Goal: Understand process/instructions: Learn about a topic

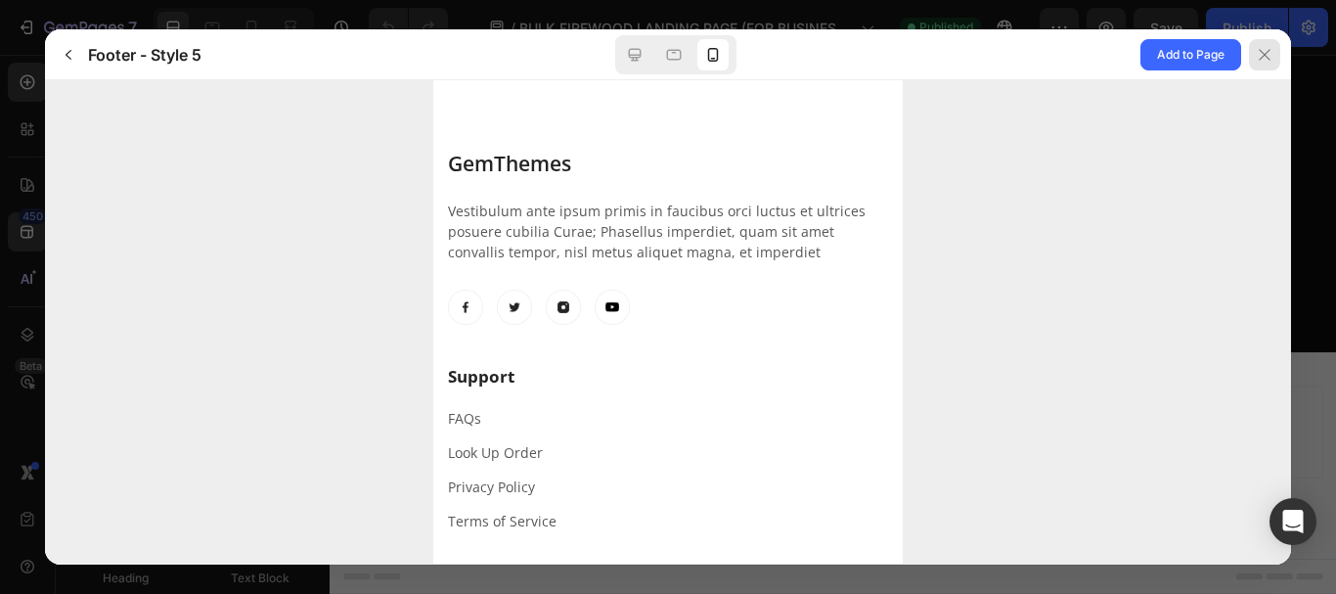
click at [1269, 53] on icon at bounding box center [1265, 55] width 16 height 16
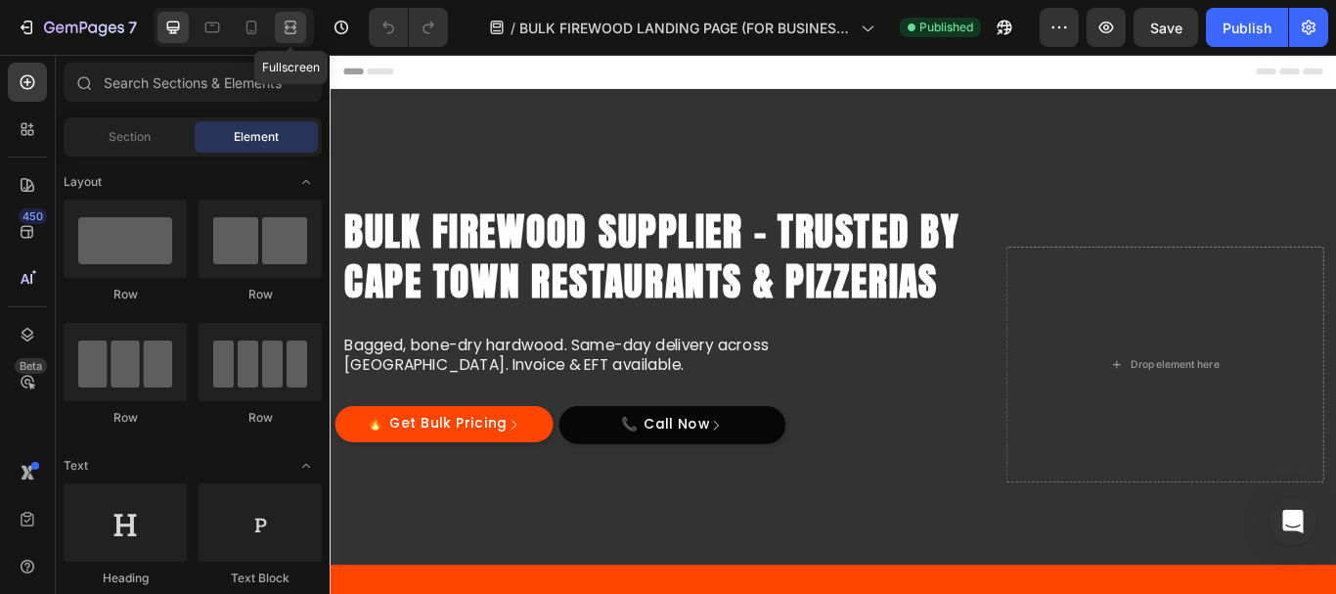
click at [288, 23] on icon at bounding box center [291, 28] width 20 height 20
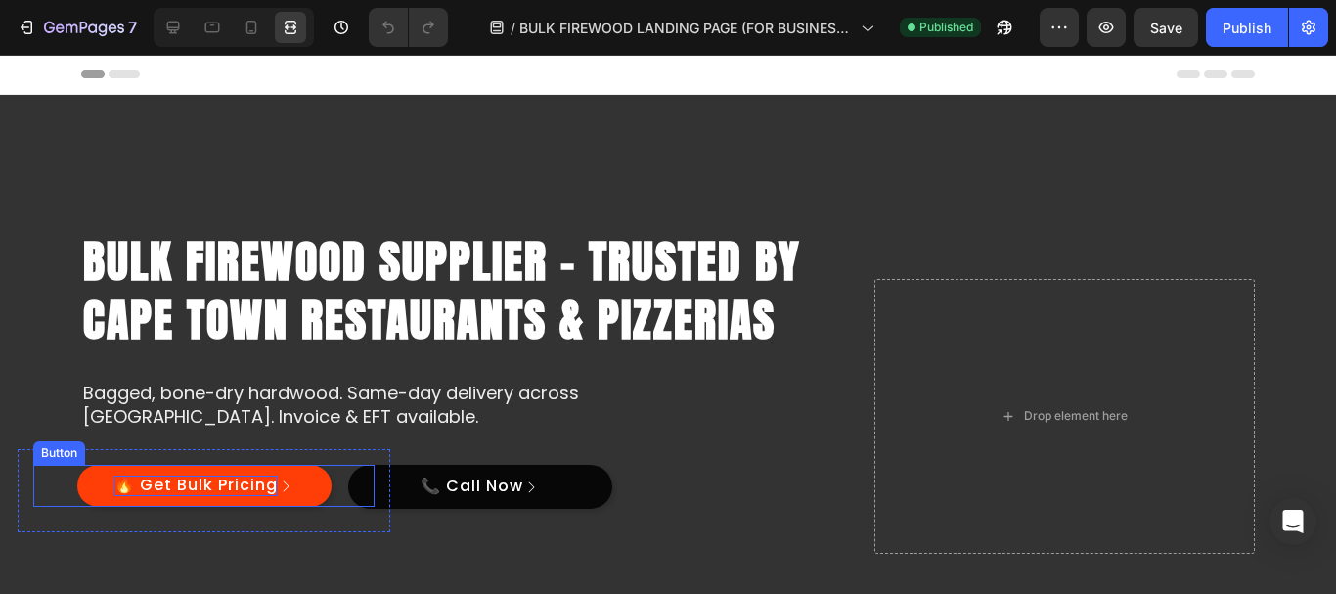
click at [207, 491] on p "🔥 Get Bulk Pricing" at bounding box center [195, 485] width 163 height 21
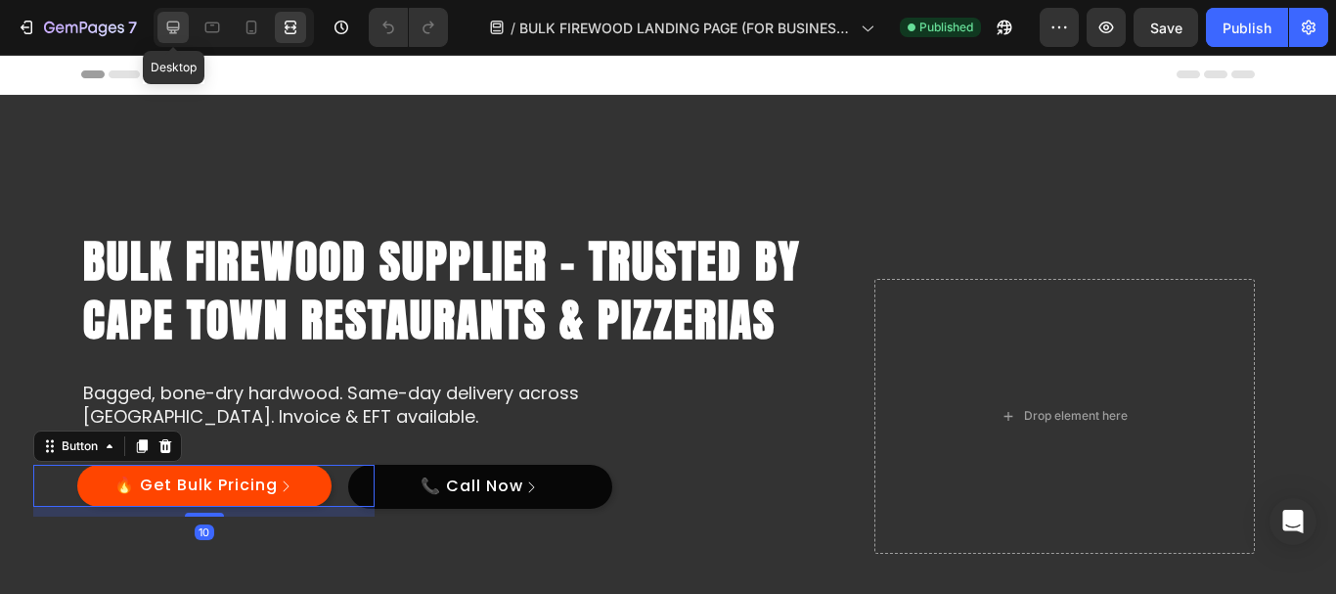
click at [161, 15] on div at bounding box center [172, 27] width 31 height 31
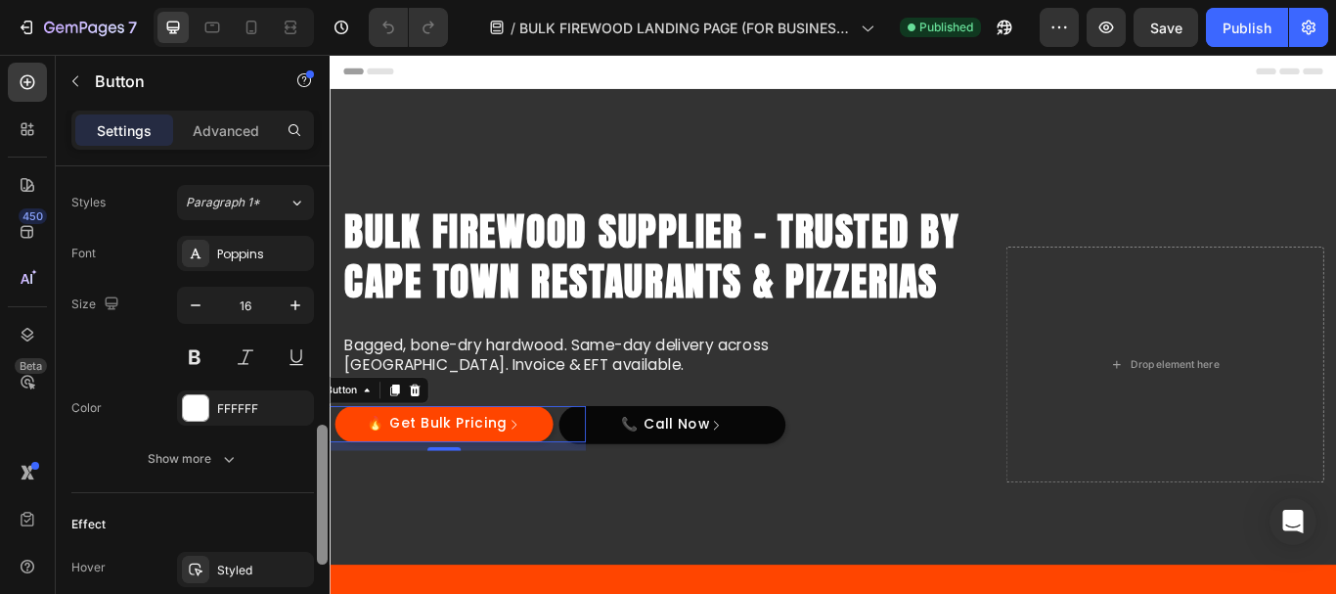
scroll to position [863, 0]
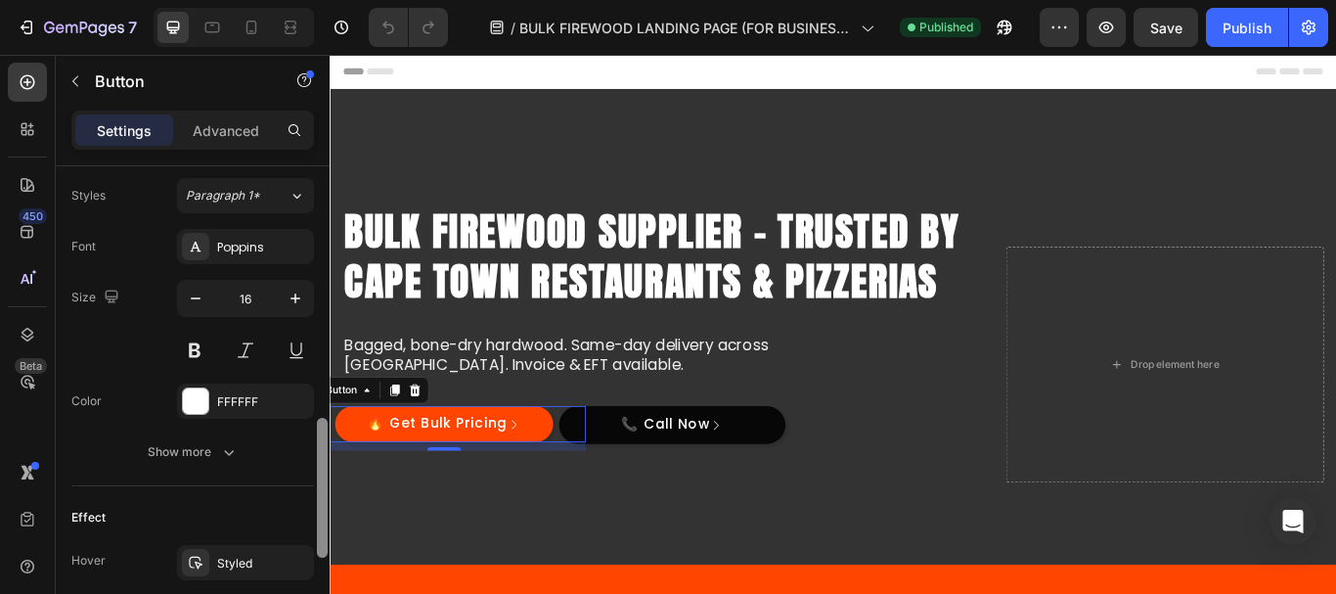
drag, startPoint x: 319, startPoint y: 230, endPoint x: 311, endPoint y: 479, distance: 249.5
click at [311, 479] on div "Size Width 260 Height Auto Padding 11, 24, 11, 24 Background Color FF4500 Image…" at bounding box center [193, 407] width 274 height 483
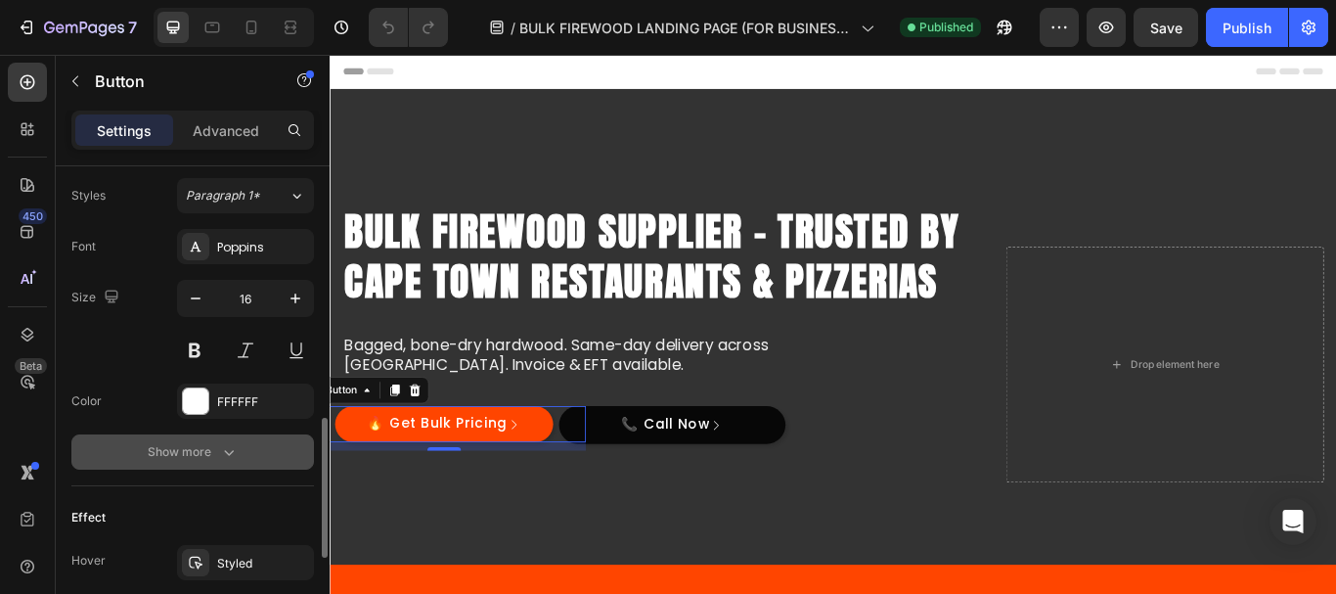
click at [230, 436] on button "Show more" at bounding box center [192, 451] width 243 height 35
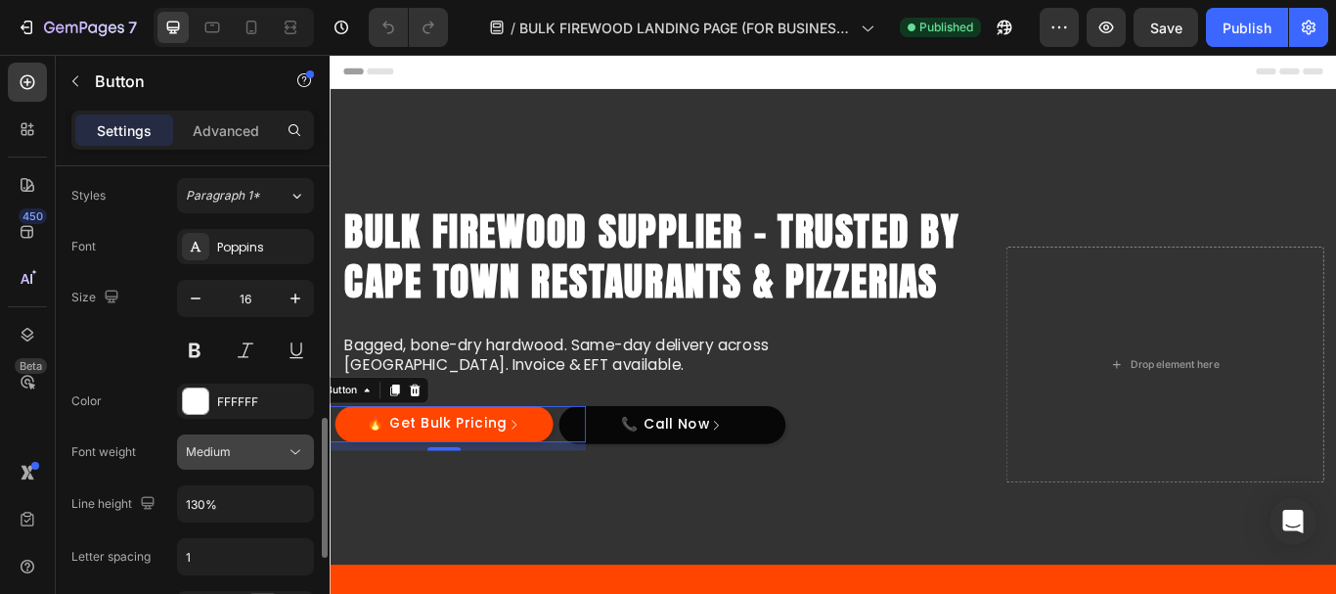
click at [274, 445] on div "Medium" at bounding box center [236, 452] width 100 height 18
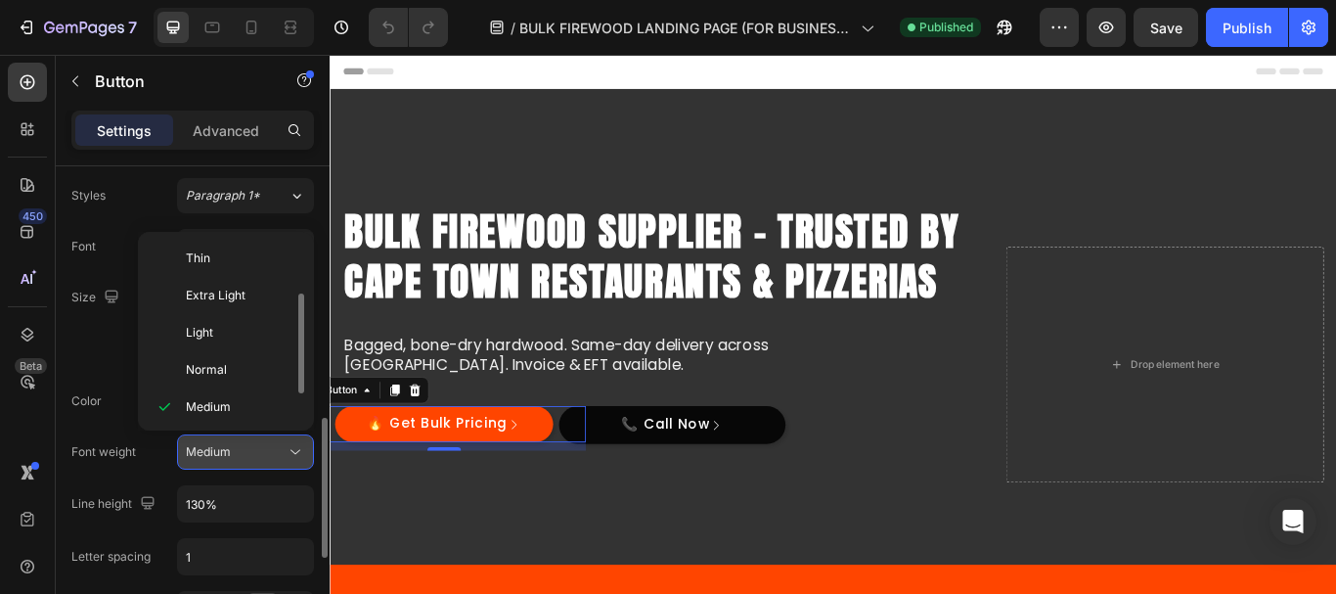
scroll to position [35, 0]
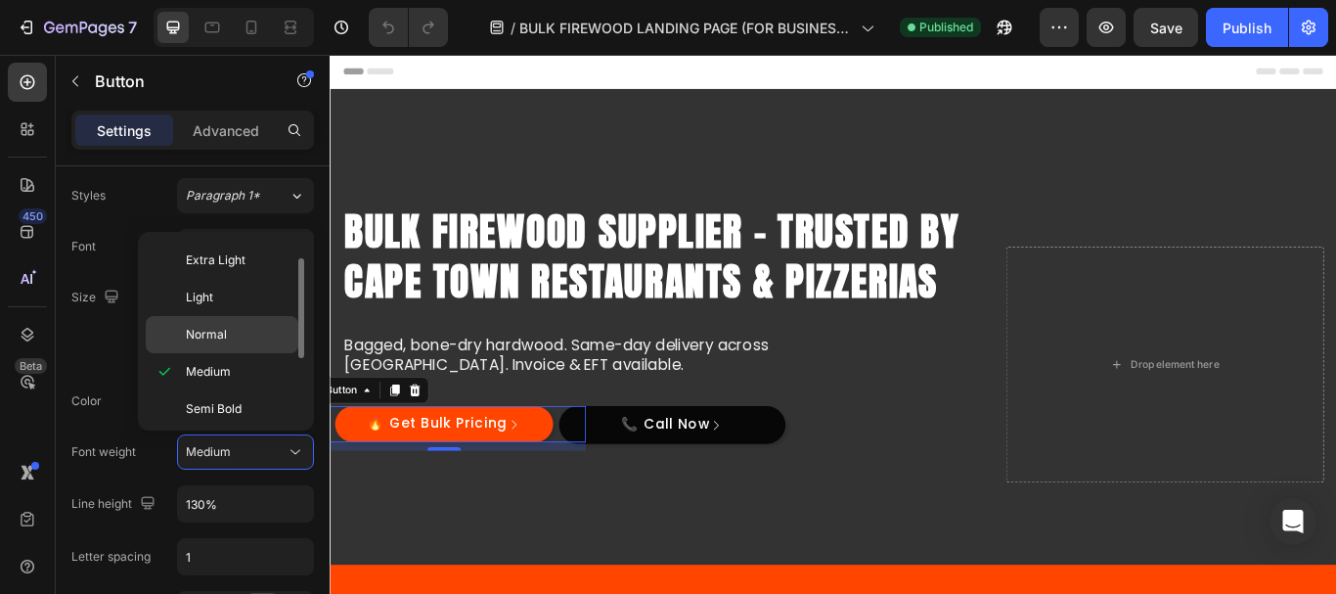
click at [224, 325] on div "Normal" at bounding box center [222, 334] width 153 height 37
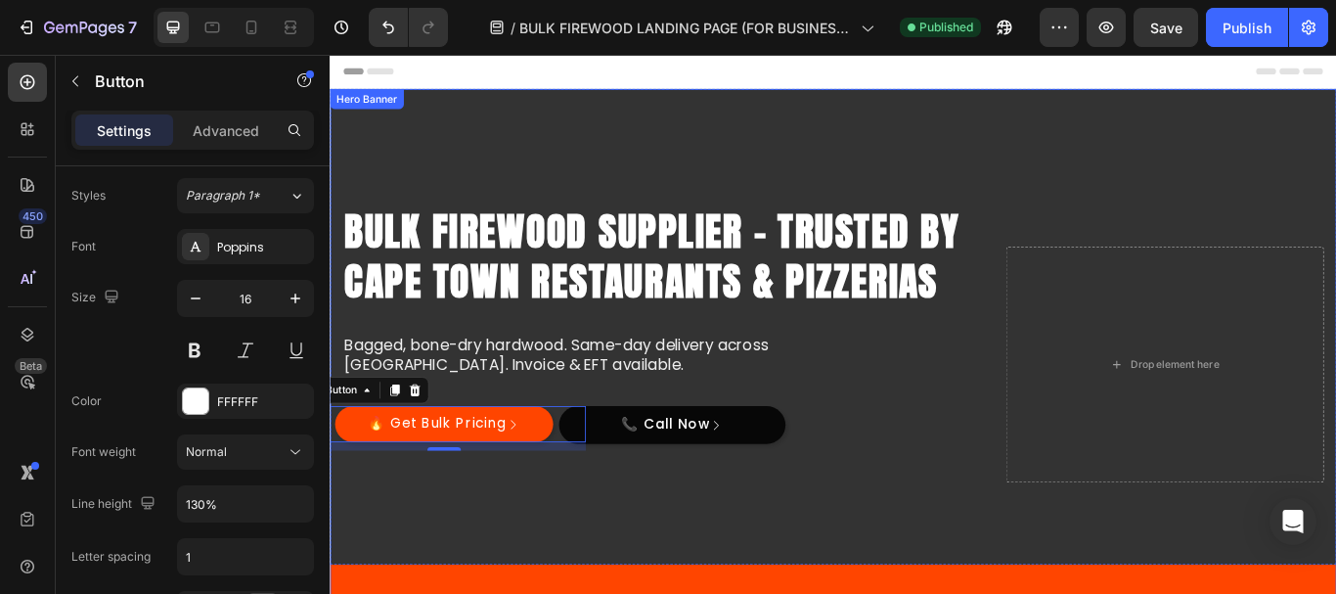
click at [1057, 207] on div "Overlay" at bounding box center [917, 416] width 1174 height 642
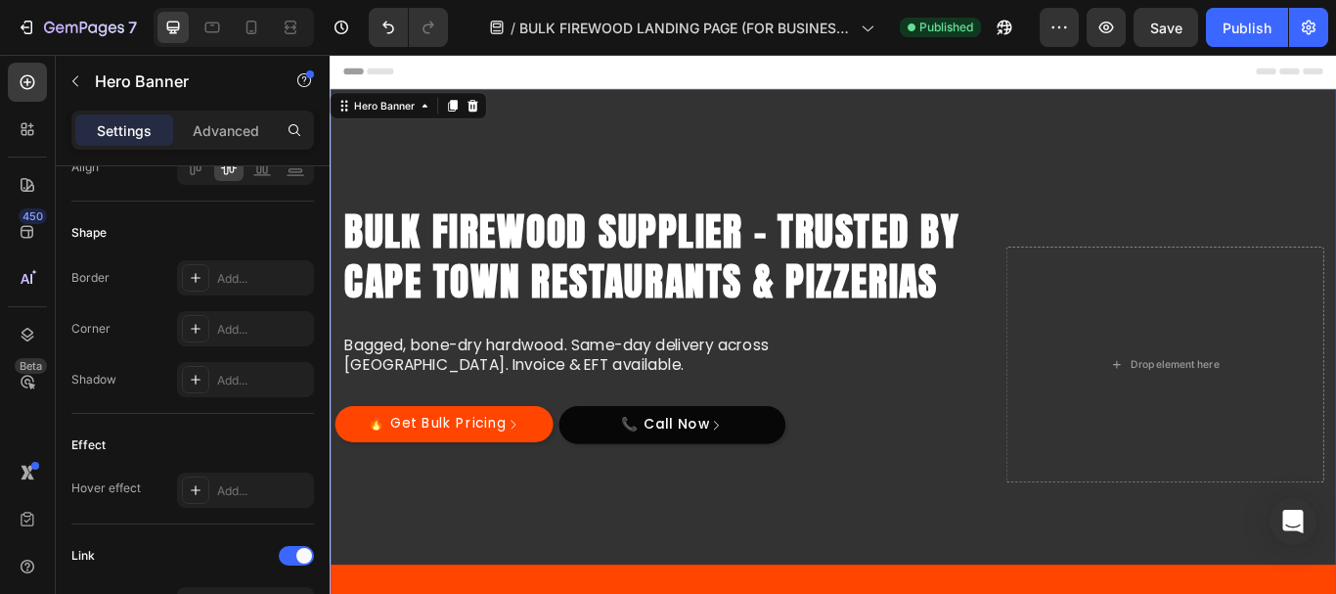
scroll to position [0, 0]
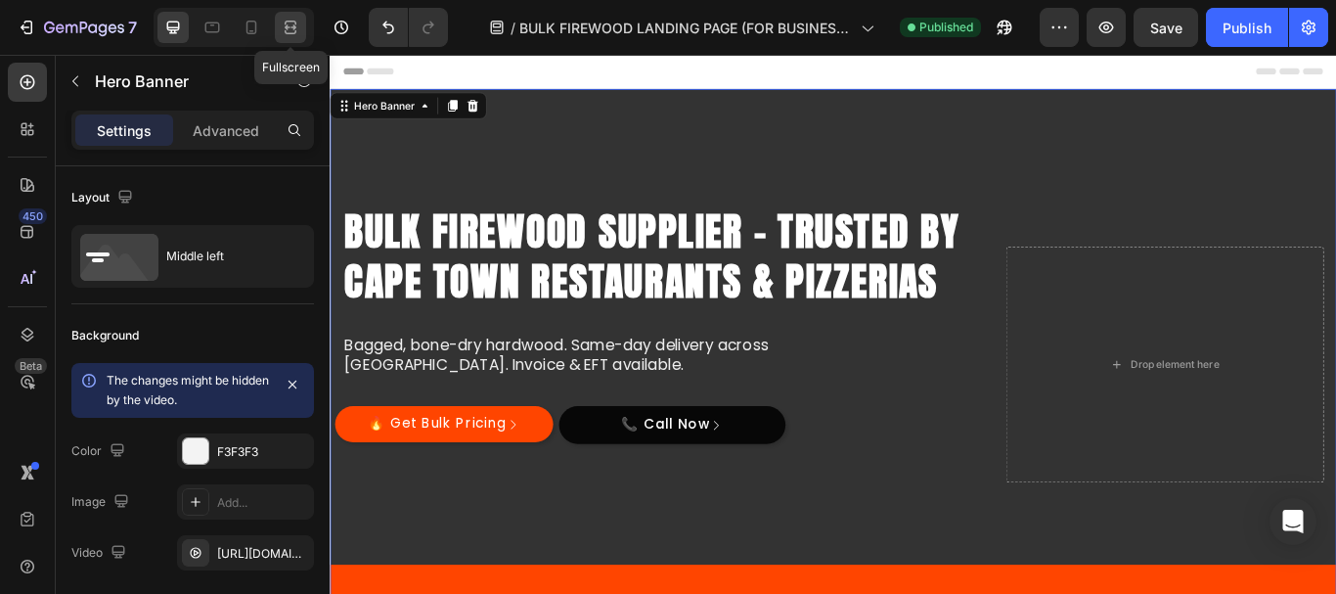
click at [284, 27] on icon at bounding box center [291, 28] width 20 height 20
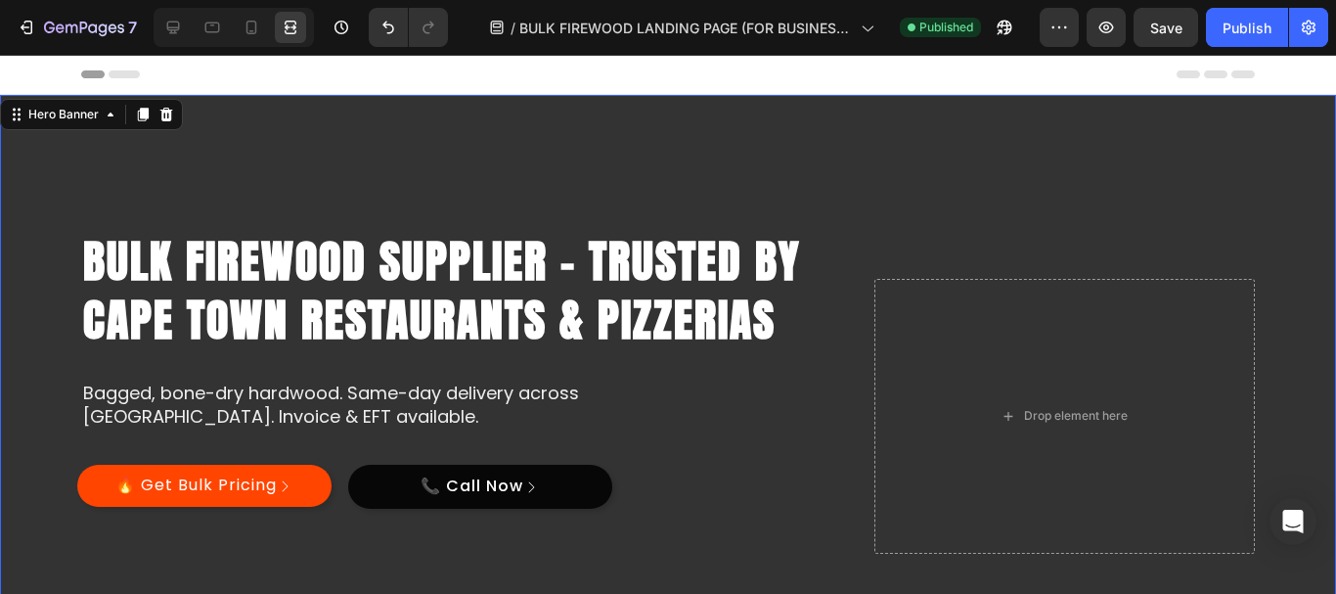
click at [1123, 158] on div "Overlay" at bounding box center [668, 416] width 1336 height 642
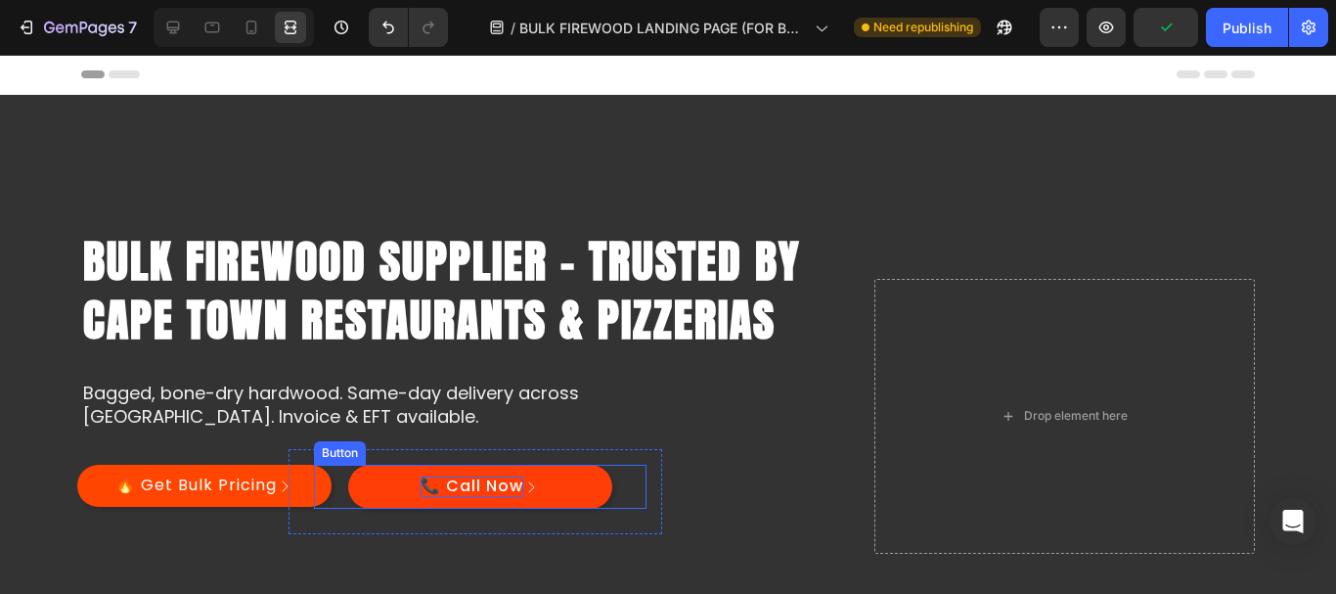
click at [486, 487] on p "📞 Call Now" at bounding box center [472, 486] width 103 height 21
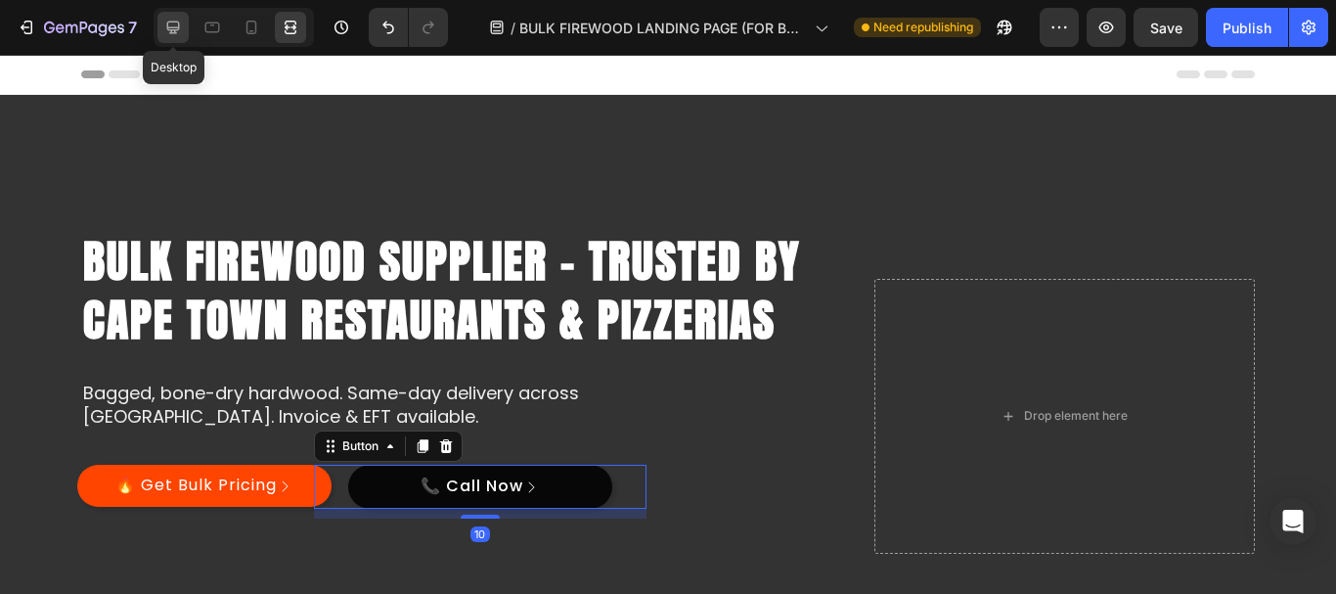
click at [177, 12] on div at bounding box center [172, 27] width 31 height 31
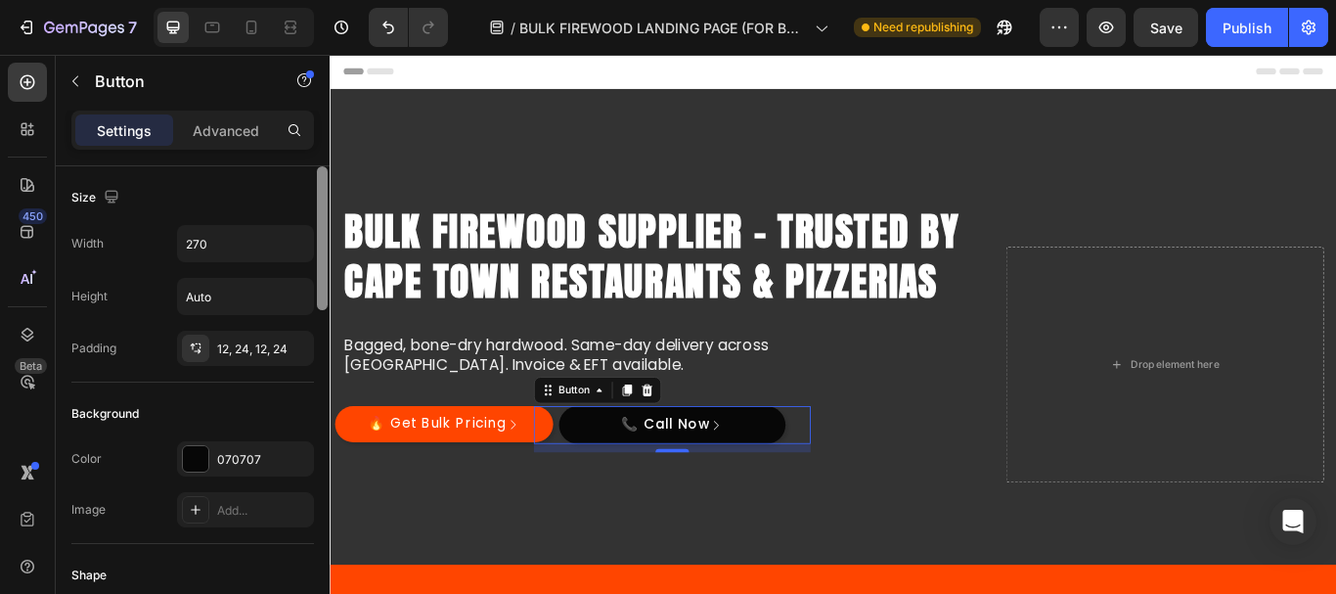
scroll to position [483, 0]
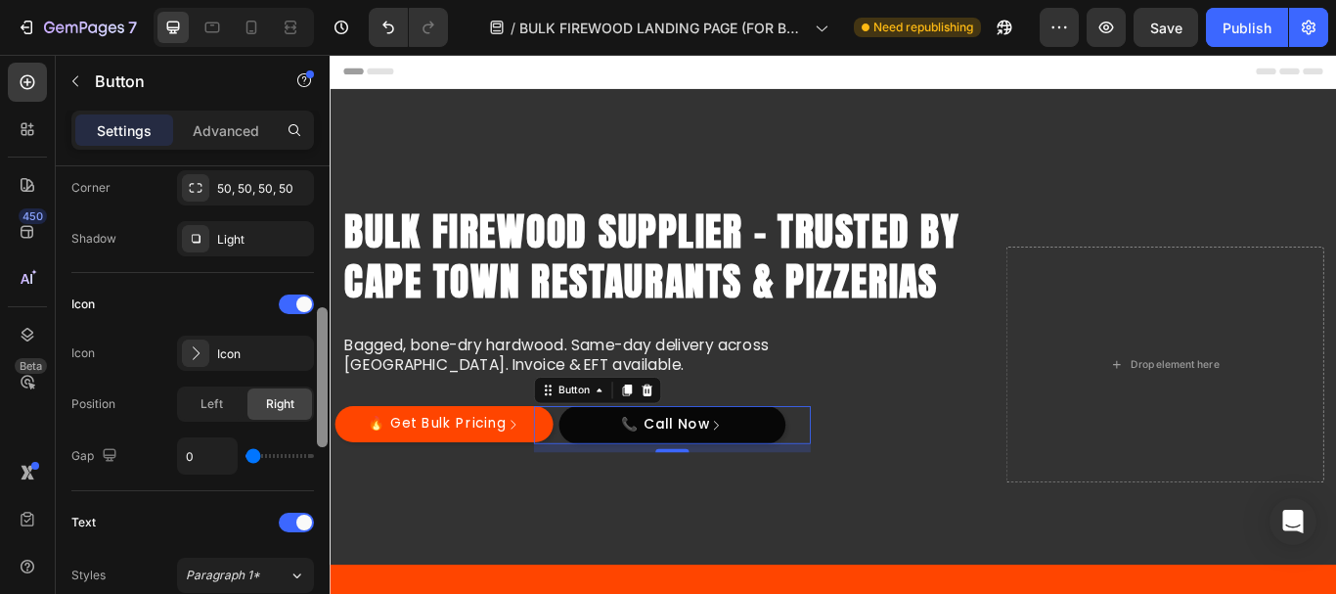
click at [316, 244] on div at bounding box center [322, 407] width 15 height 483
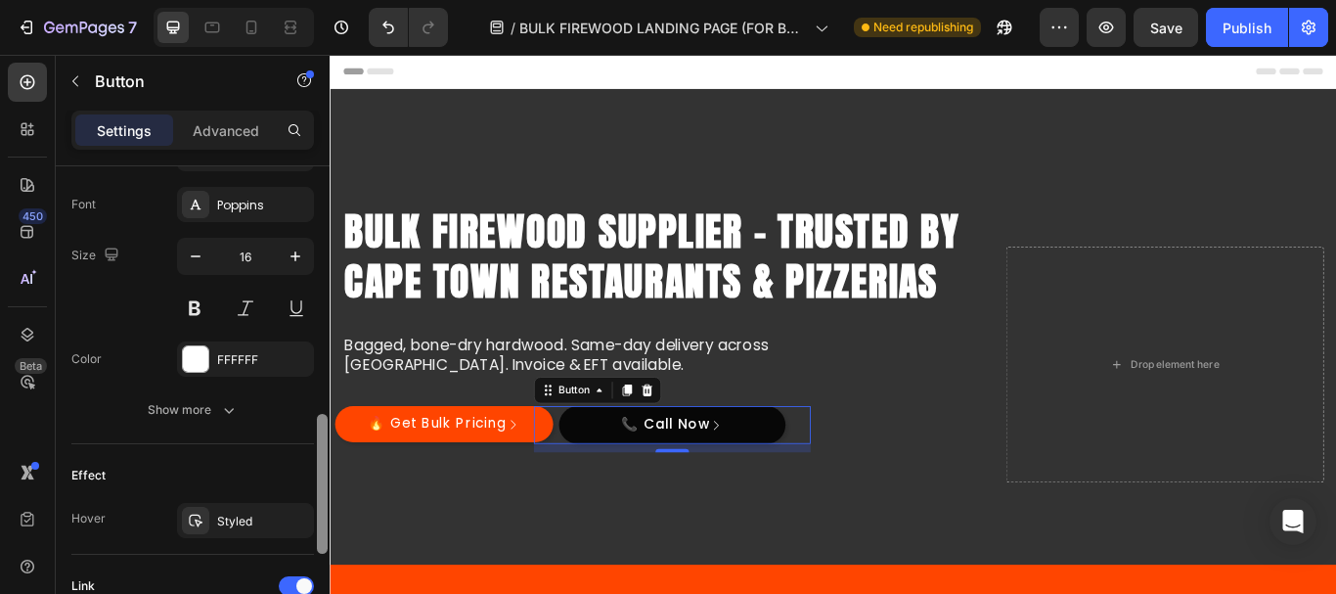
drag, startPoint x: 321, startPoint y: 381, endPoint x: 322, endPoint y: 507, distance: 125.2
click at [322, 507] on div at bounding box center [322, 484] width 11 height 140
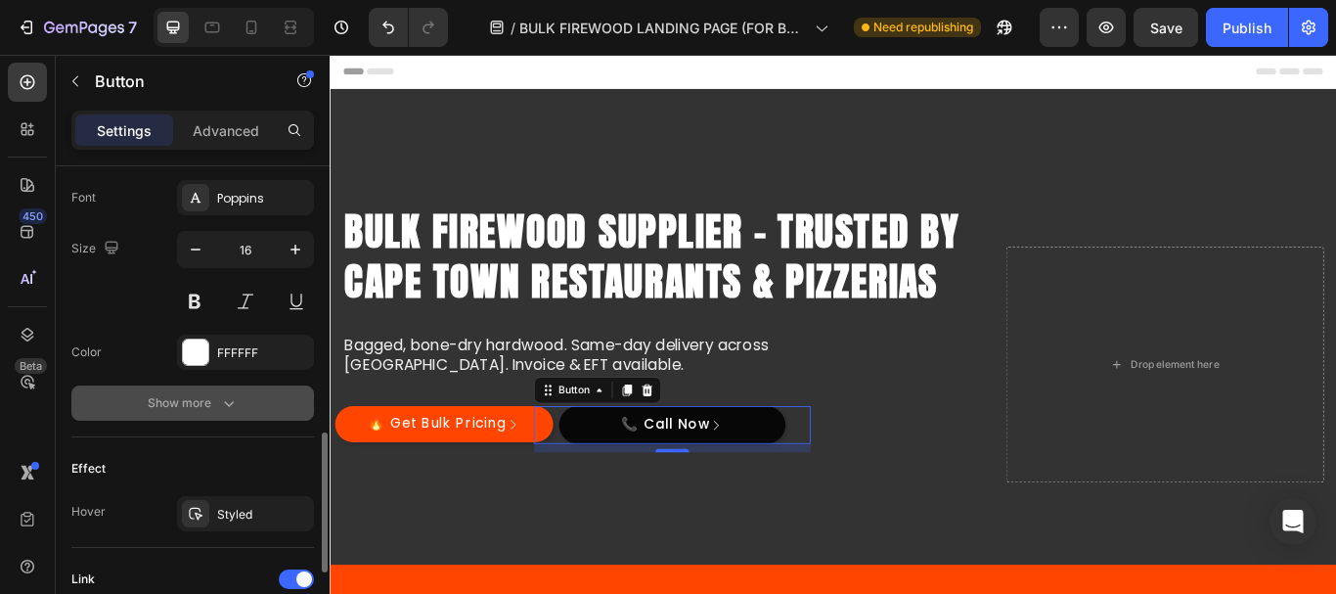
click at [206, 403] on div "Show more" at bounding box center [193, 403] width 91 height 20
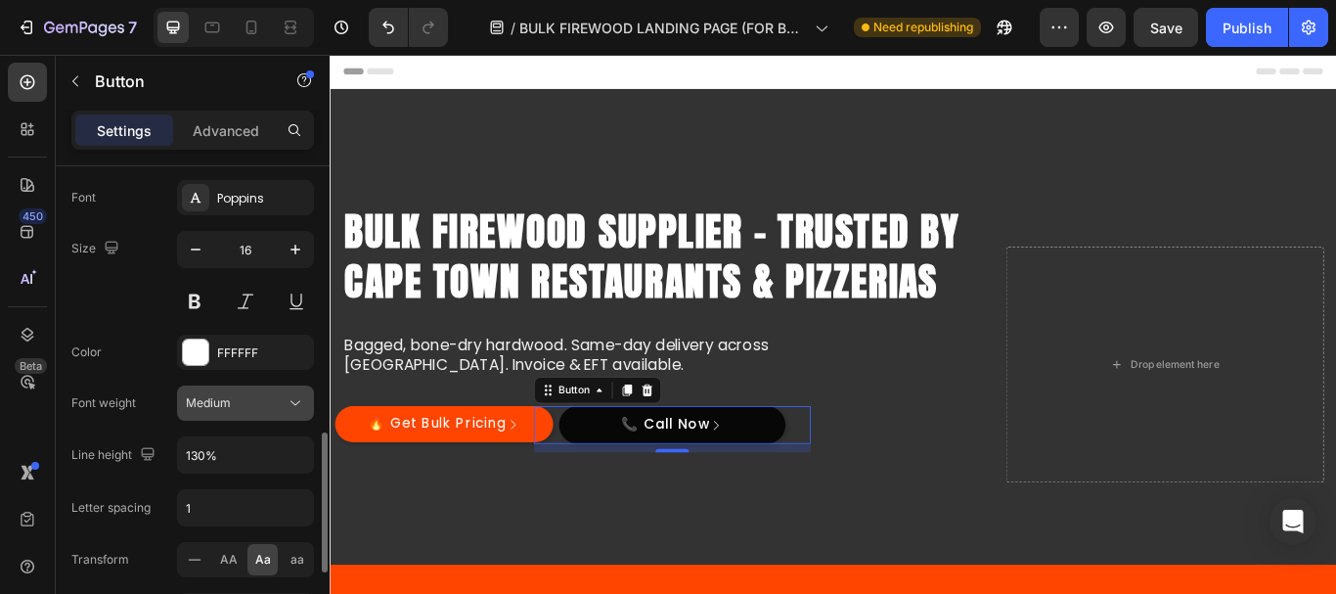
click at [242, 406] on div "Medium" at bounding box center [236, 403] width 100 height 18
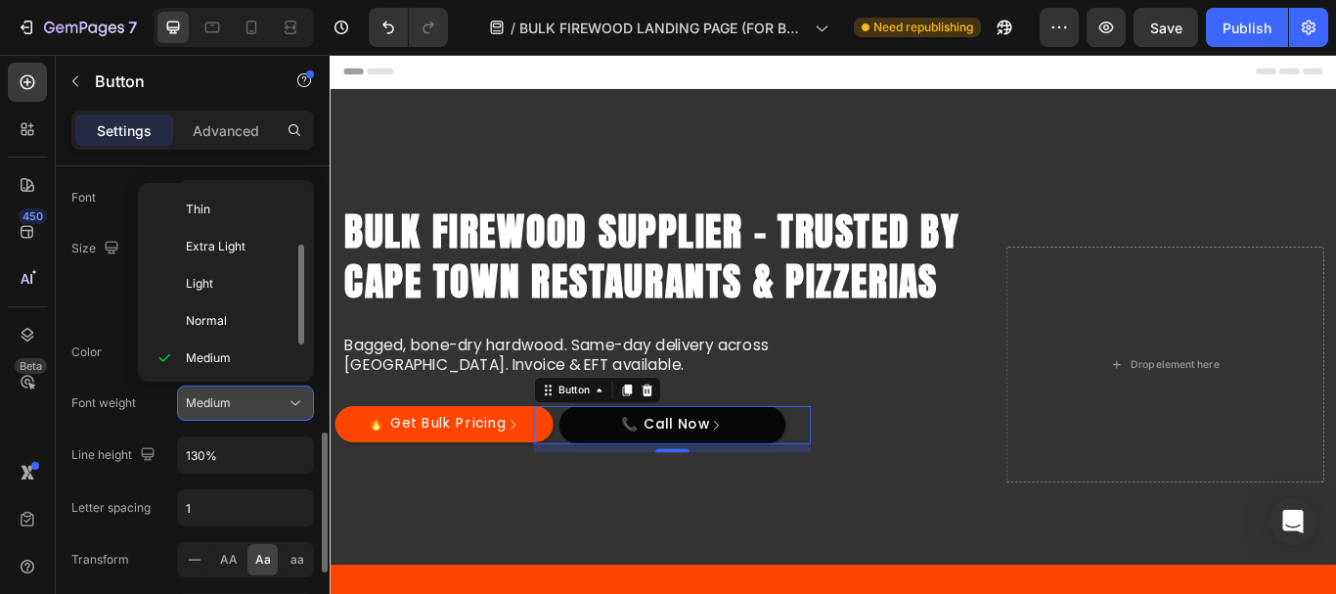
scroll to position [35, 0]
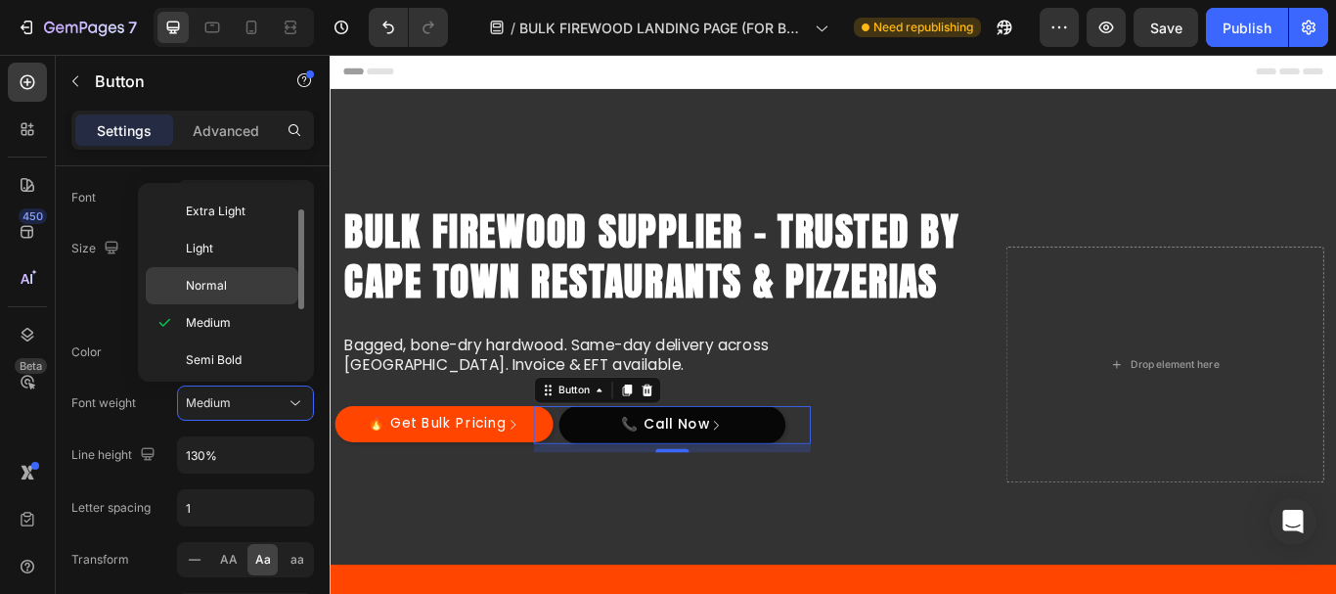
click at [225, 289] on span "Normal" at bounding box center [206, 286] width 41 height 18
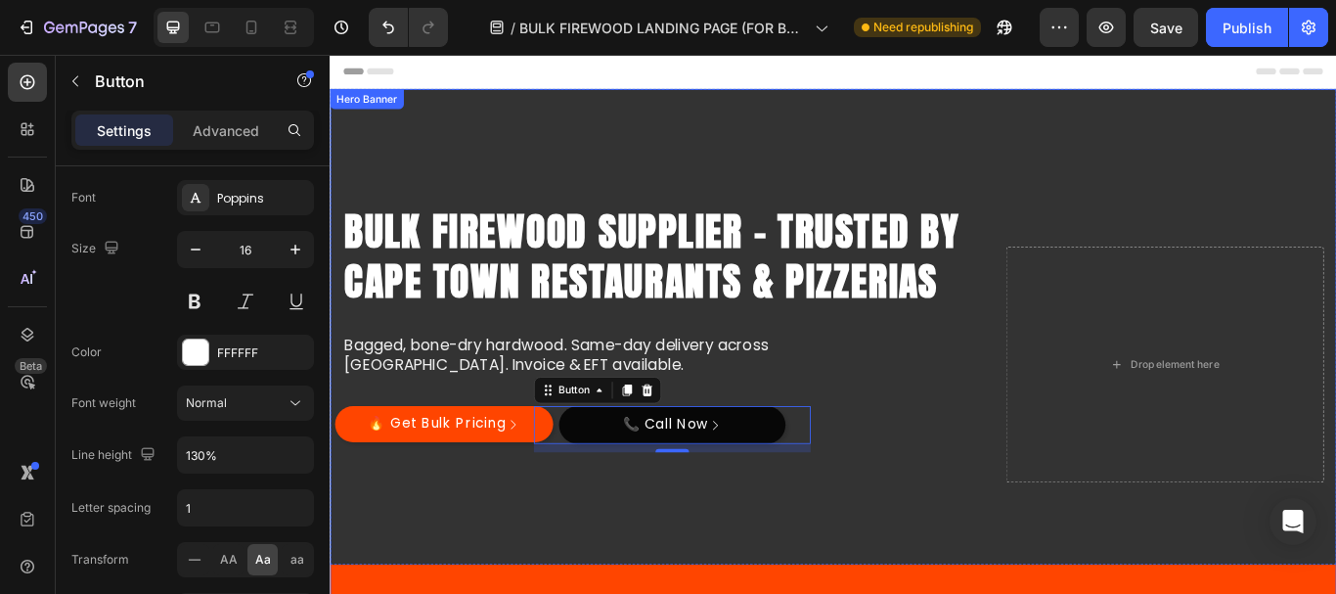
click at [931, 165] on div "Overlay" at bounding box center [917, 416] width 1174 height 642
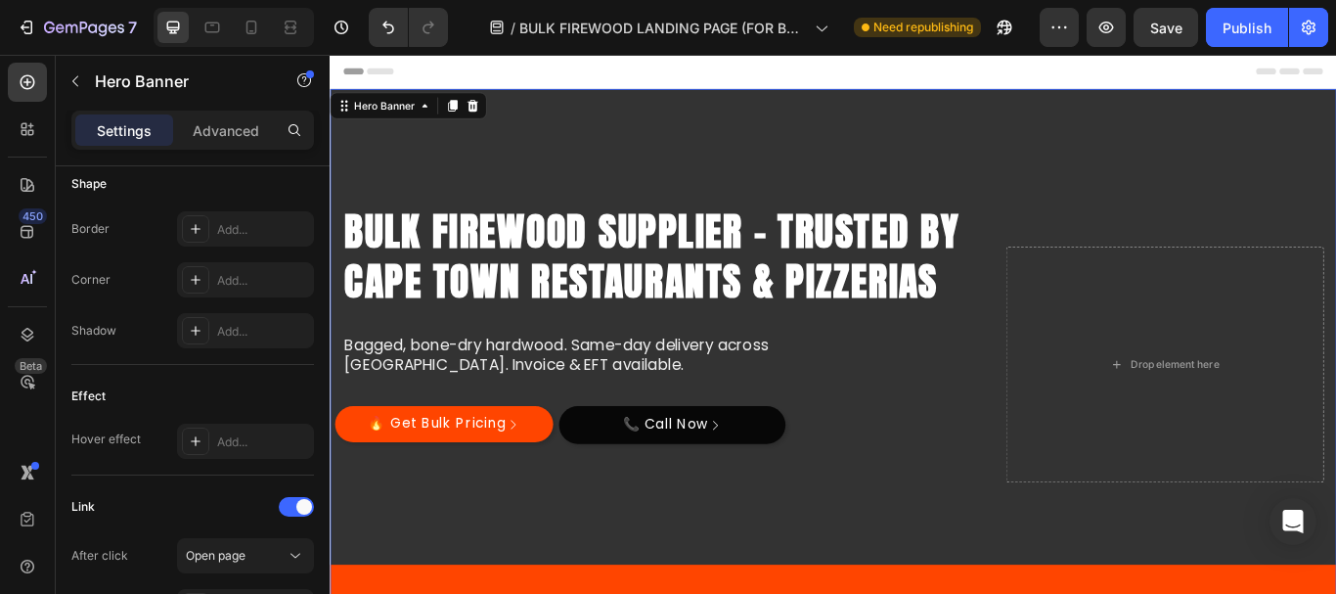
scroll to position [0, 0]
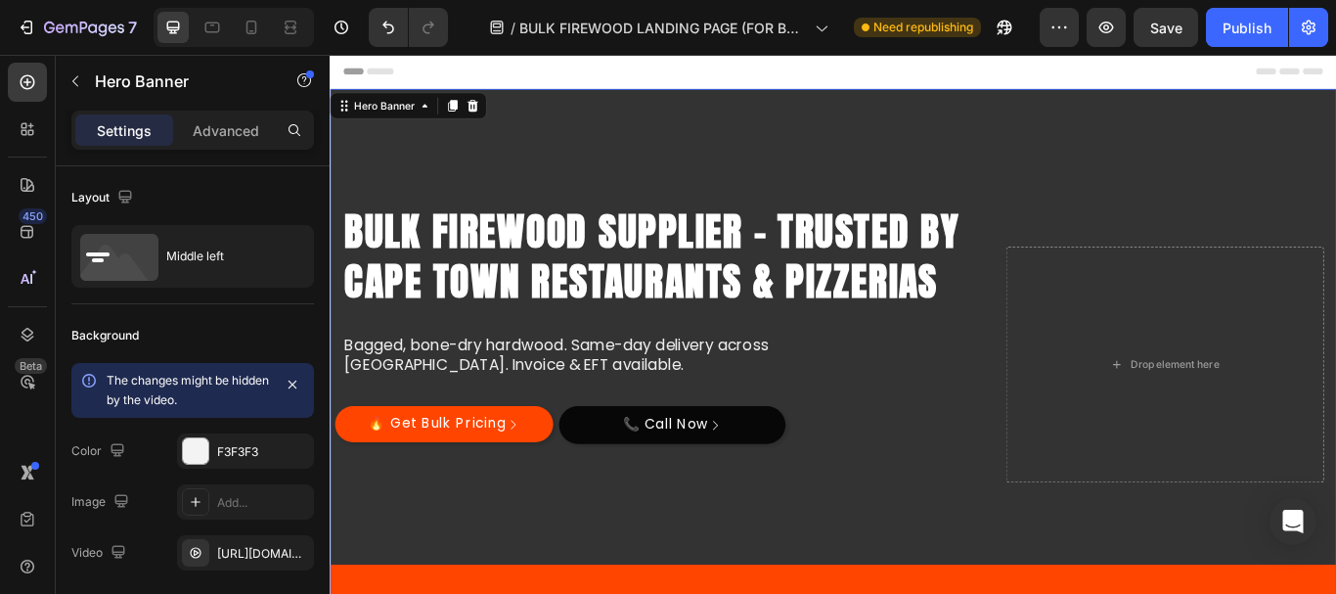
click at [395, 74] on span "Header" at bounding box center [388, 75] width 43 height 20
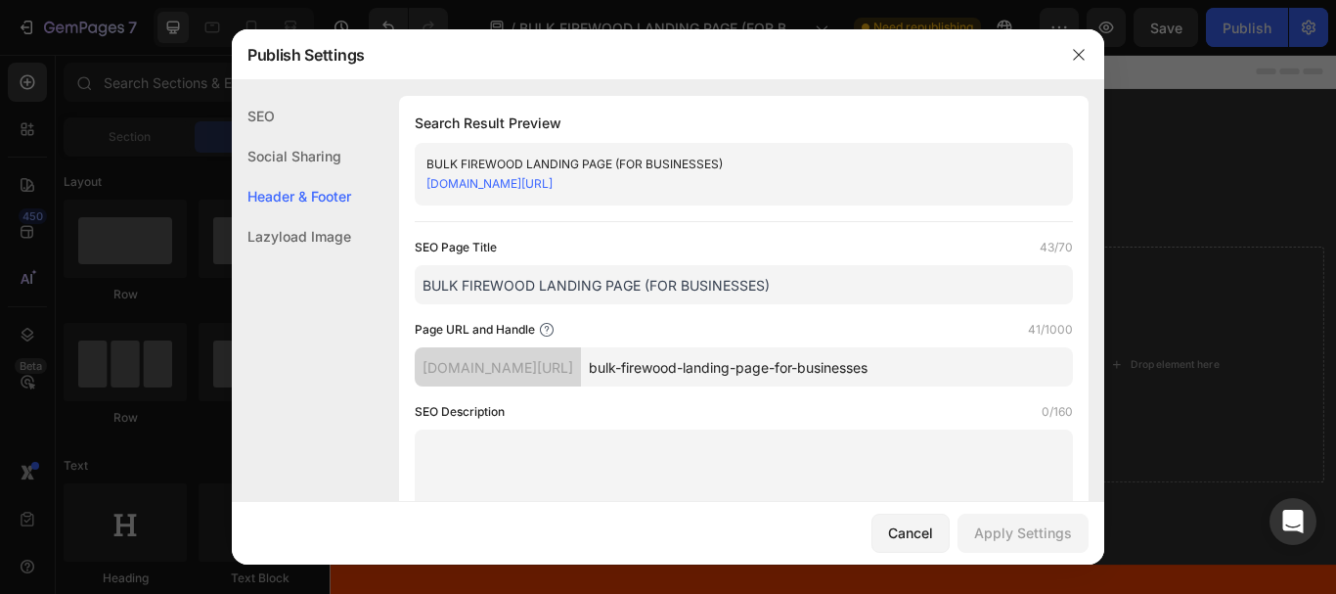
scroll to position [916, 0]
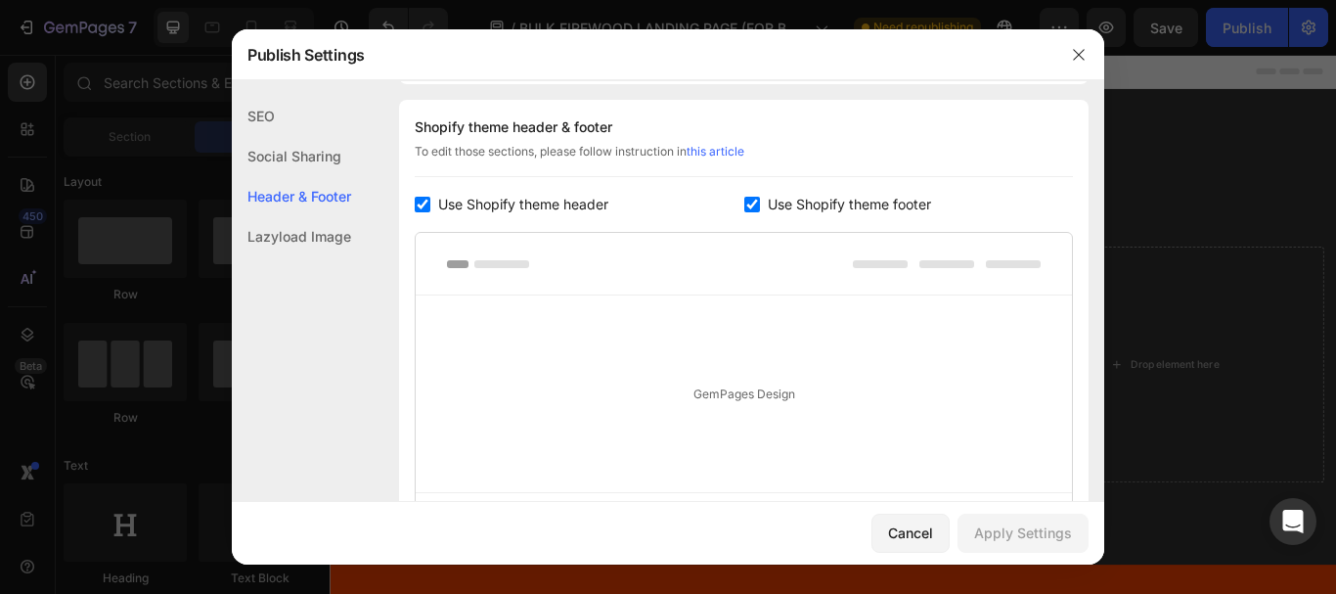
click at [423, 199] on input "checkbox" at bounding box center [423, 205] width 16 height 16
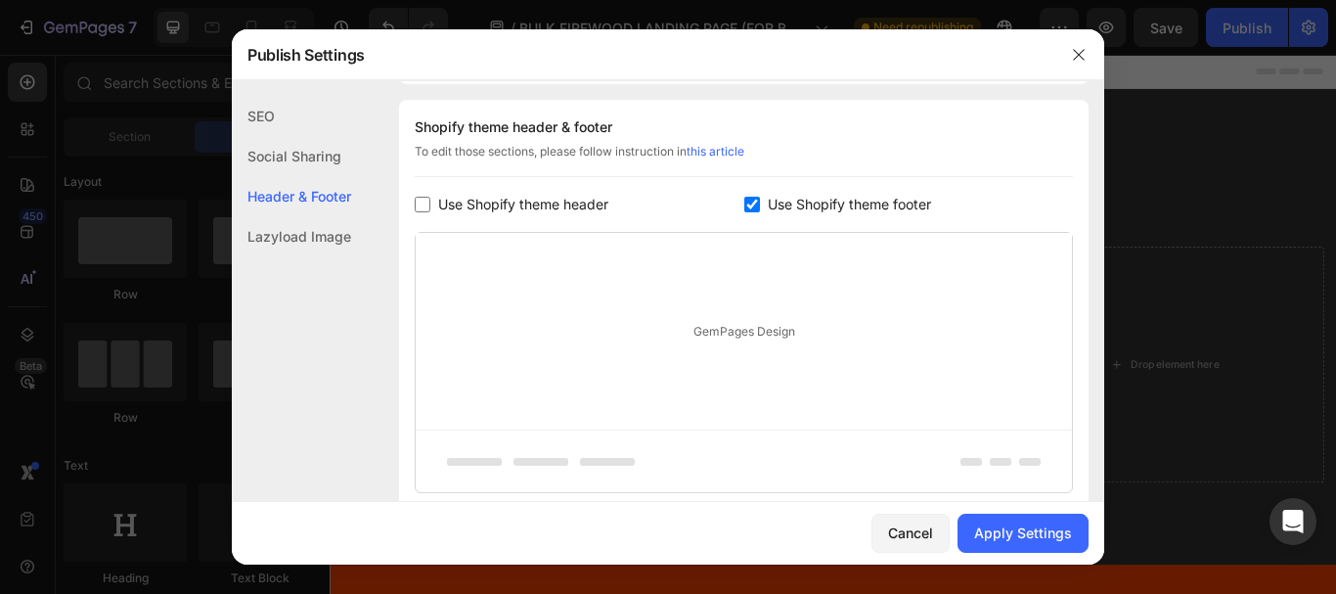
click at [423, 199] on input "checkbox" at bounding box center [423, 205] width 16 height 16
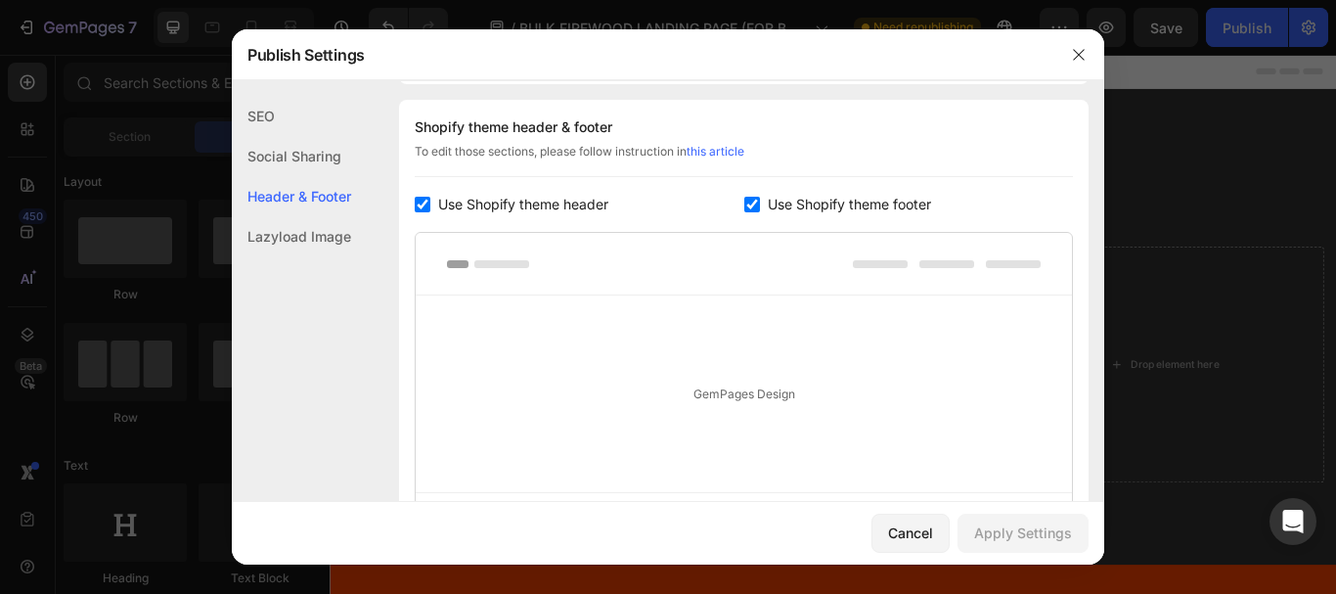
click at [426, 204] on input "checkbox" at bounding box center [423, 205] width 16 height 16
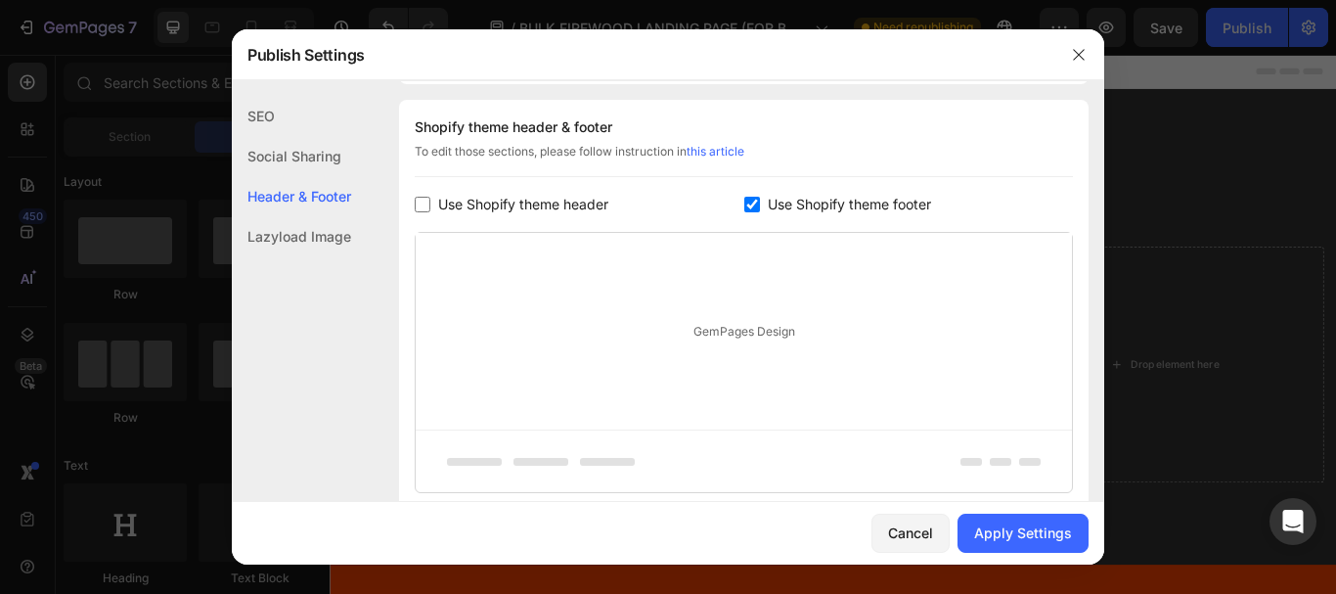
click at [426, 204] on input "checkbox" at bounding box center [423, 205] width 16 height 16
checkbox input "true"
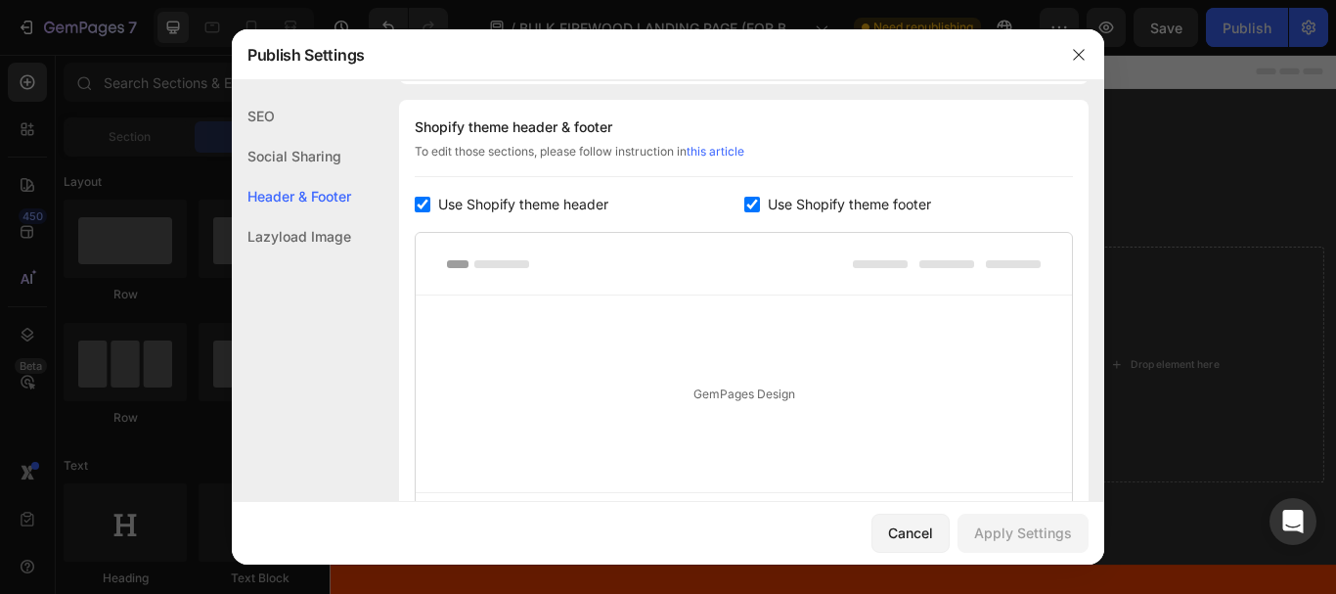
click at [726, 148] on link "this article" at bounding box center [715, 151] width 58 height 15
